Goal: Task Accomplishment & Management: Use online tool/utility

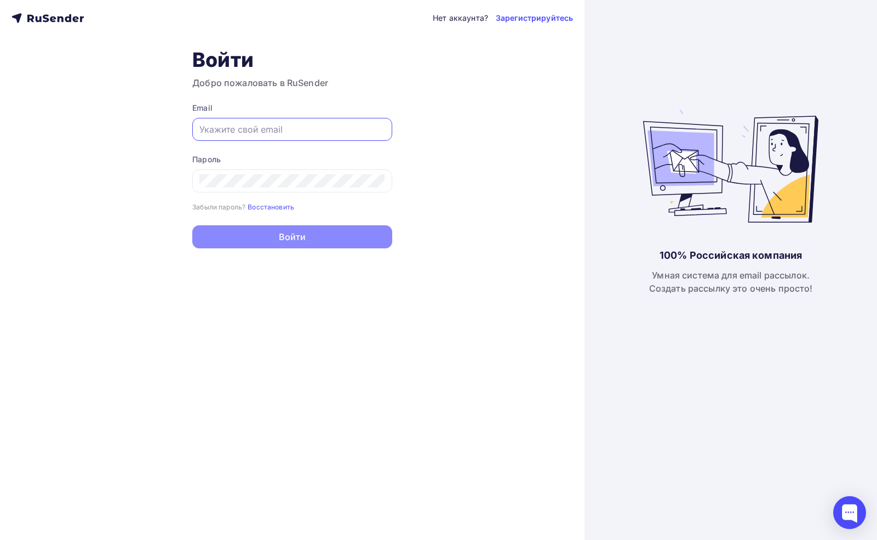
type input "[EMAIL_ADDRESS][DOMAIN_NAME]"
click at [292, 238] on button "Войти" at bounding box center [292, 236] width 200 height 23
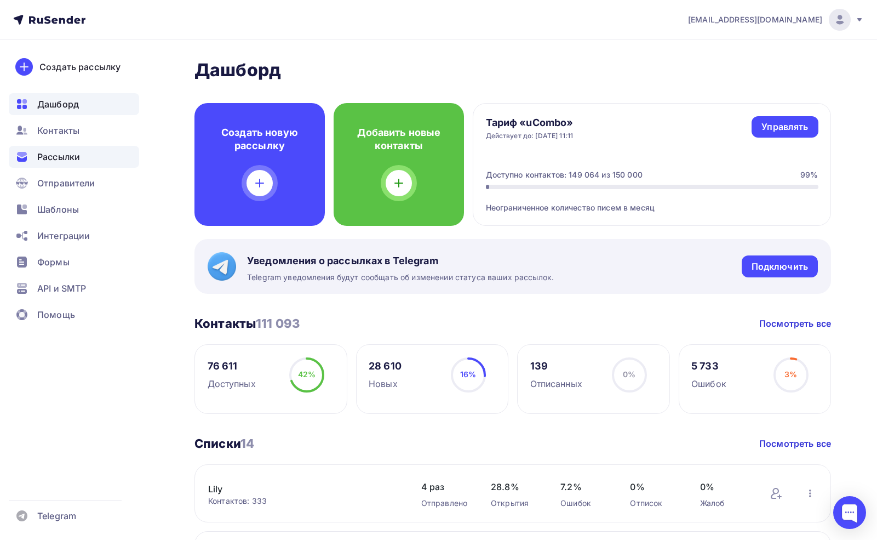
click at [56, 157] on span "Рассылки" at bounding box center [58, 156] width 43 height 13
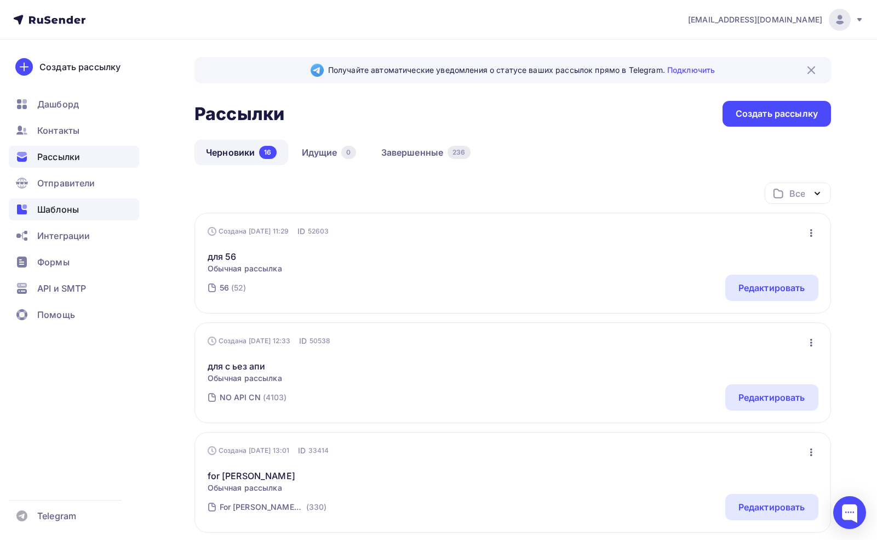
click at [58, 208] on span "Шаблоны" at bounding box center [58, 209] width 42 height 13
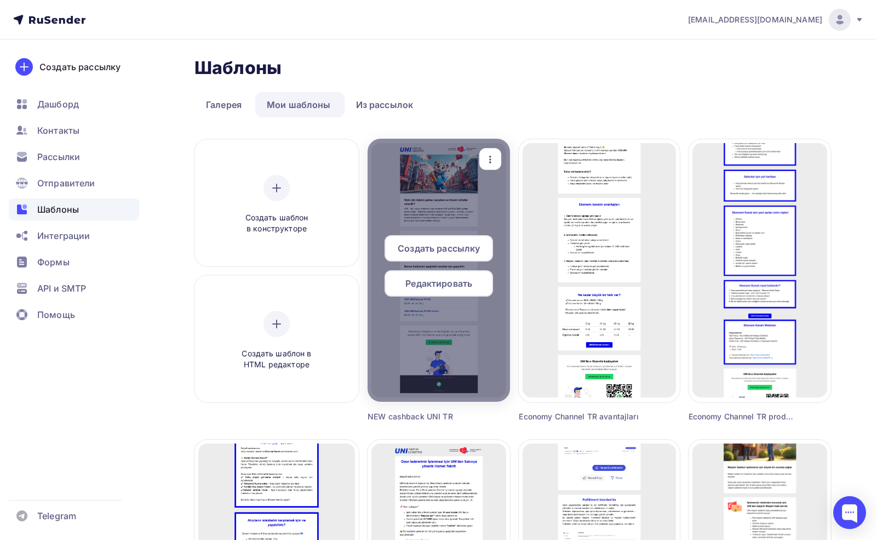
click at [428, 281] on span "Редактировать" at bounding box center [438, 283] width 67 height 13
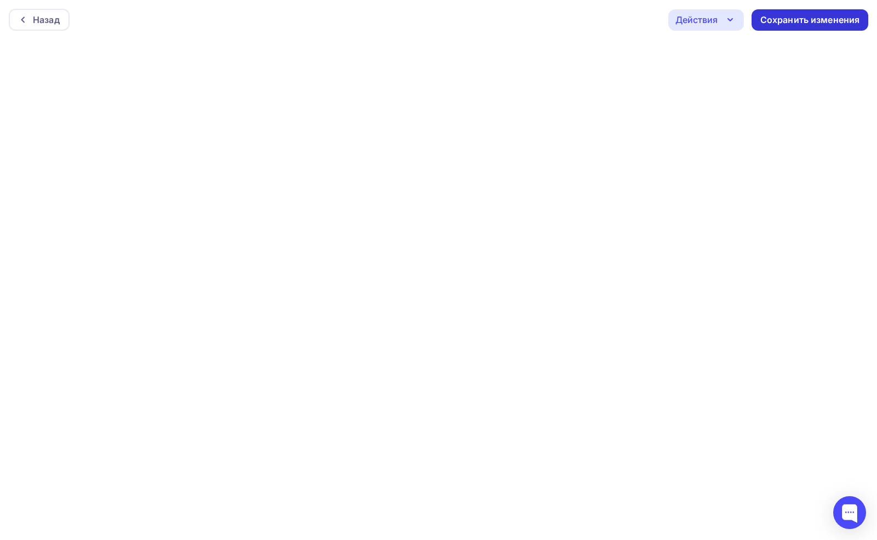
click at [812, 22] on div "Сохранить изменения" at bounding box center [810, 20] width 100 height 13
